Goal: Navigation & Orientation: Find specific page/section

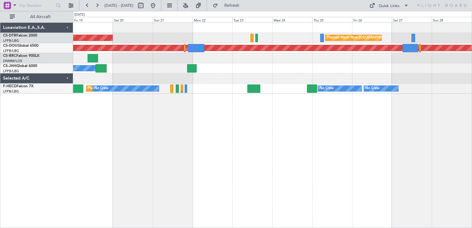
click at [129, 99] on div "AOG Maint Sofia [GEOGRAPHIC_DATA] ([GEOGRAPHIC_DATA]) Planned Maint [GEOGRAPHIC…" at bounding box center [272, 124] width 399 height 205
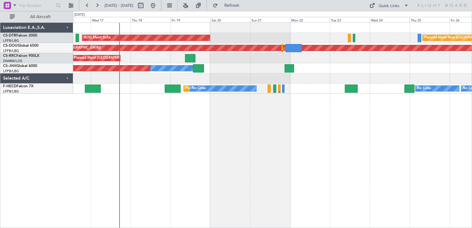
click at [226, 100] on div "Planned Maint Nice ([GEOGRAPHIC_DATA]) AOG Maint Sofia Planned Maint Sofia Plan…" at bounding box center [272, 124] width 399 height 205
click at [45, 87] on div "F-HECD Falcon 7X" at bounding box center [38, 87] width 70 height 6
click at [68, 77] on div "Selected A/C" at bounding box center [36, 78] width 73 height 10
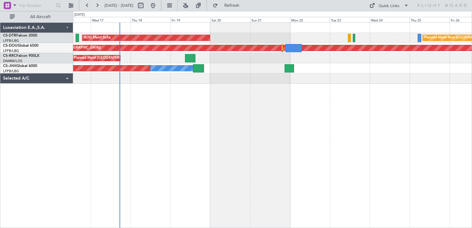
click at [68, 77] on div "Selected A/C" at bounding box center [36, 78] width 73 height 10
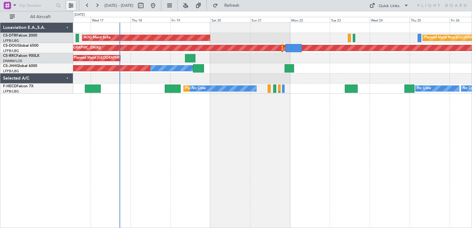
click at [73, 5] on button at bounding box center [71, 6] width 10 height 10
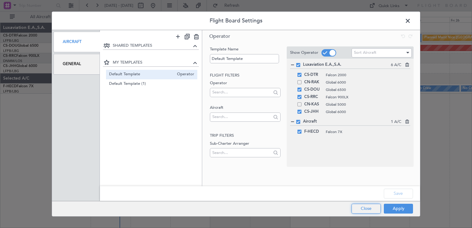
click at [366, 207] on button "Close" at bounding box center [365, 209] width 29 height 10
